Goal: Use online tool/utility: Utilize a website feature to perform a specific function

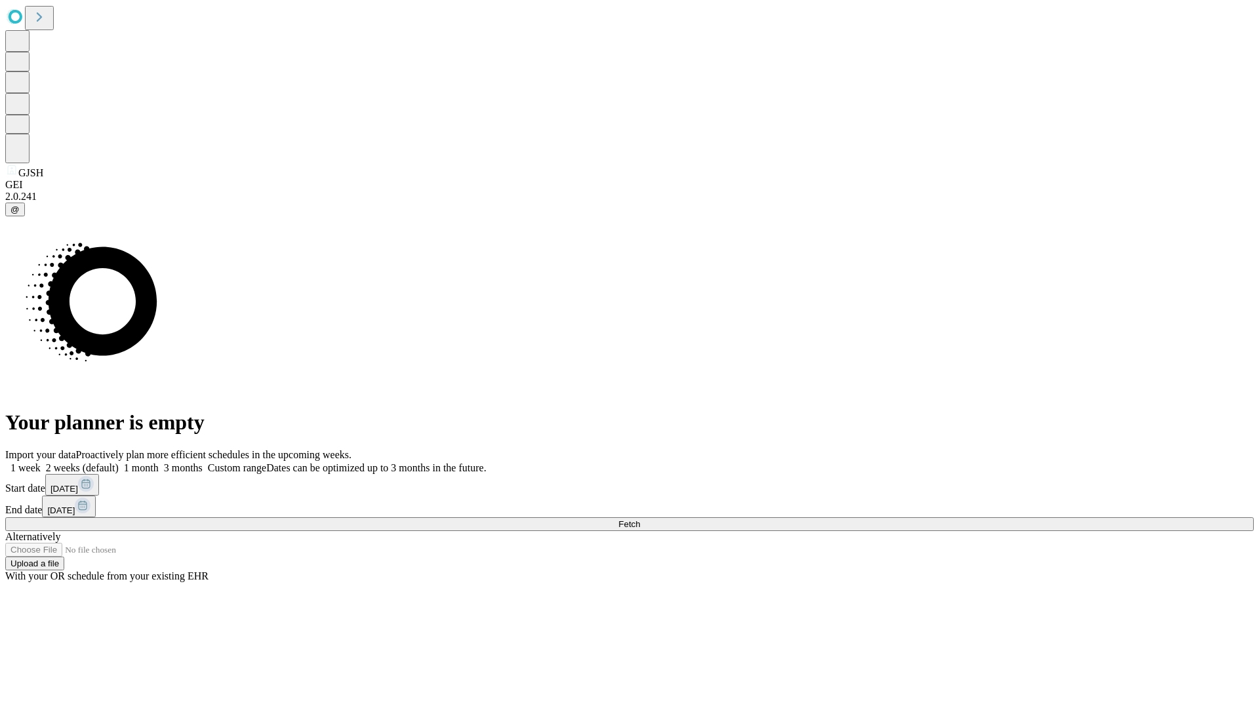
click at [640, 519] on span "Fetch" at bounding box center [629, 524] width 22 height 10
